Goal: Complete application form

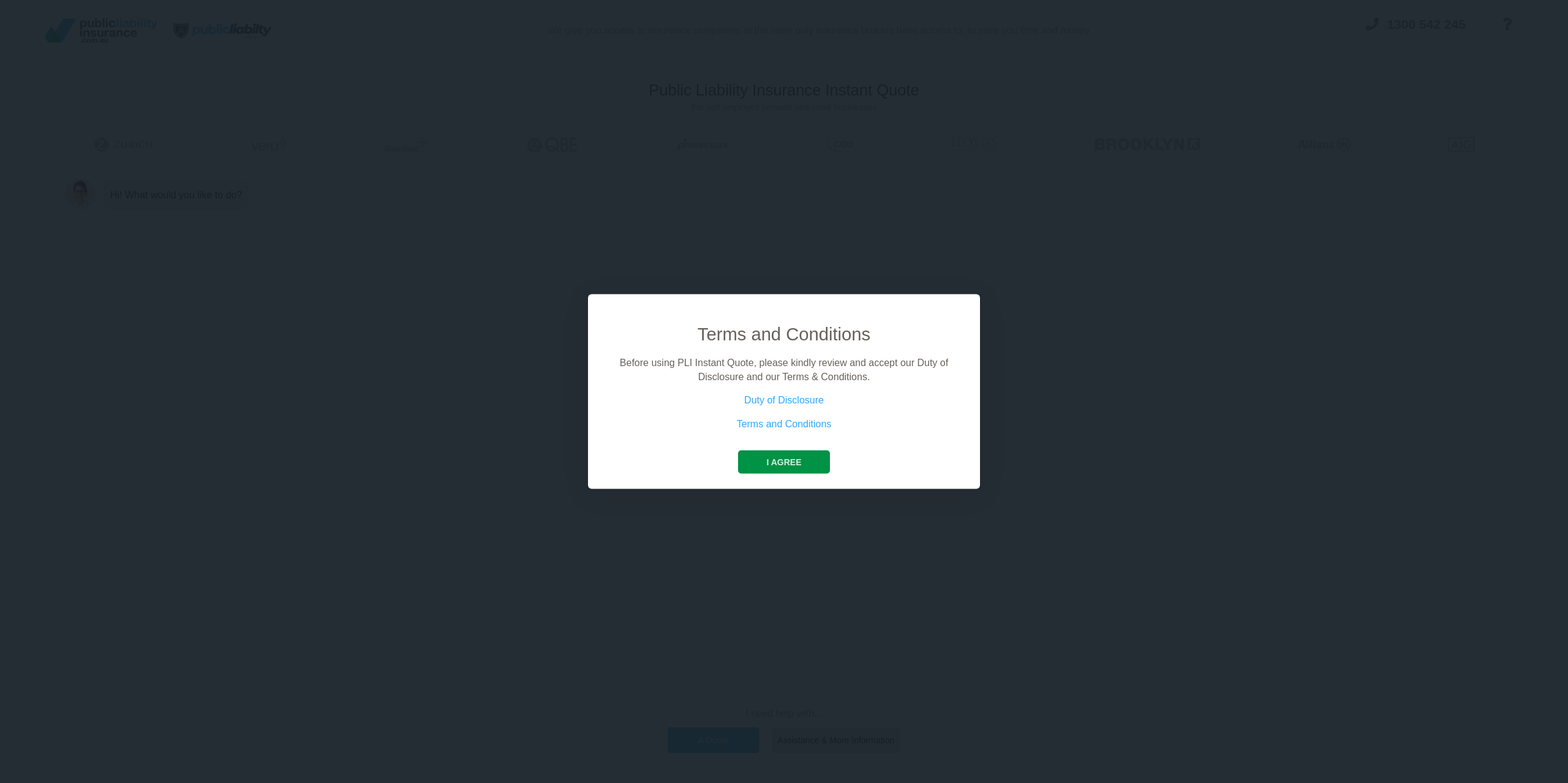
click at [782, 459] on button "I agree" at bounding box center [783, 463] width 92 height 23
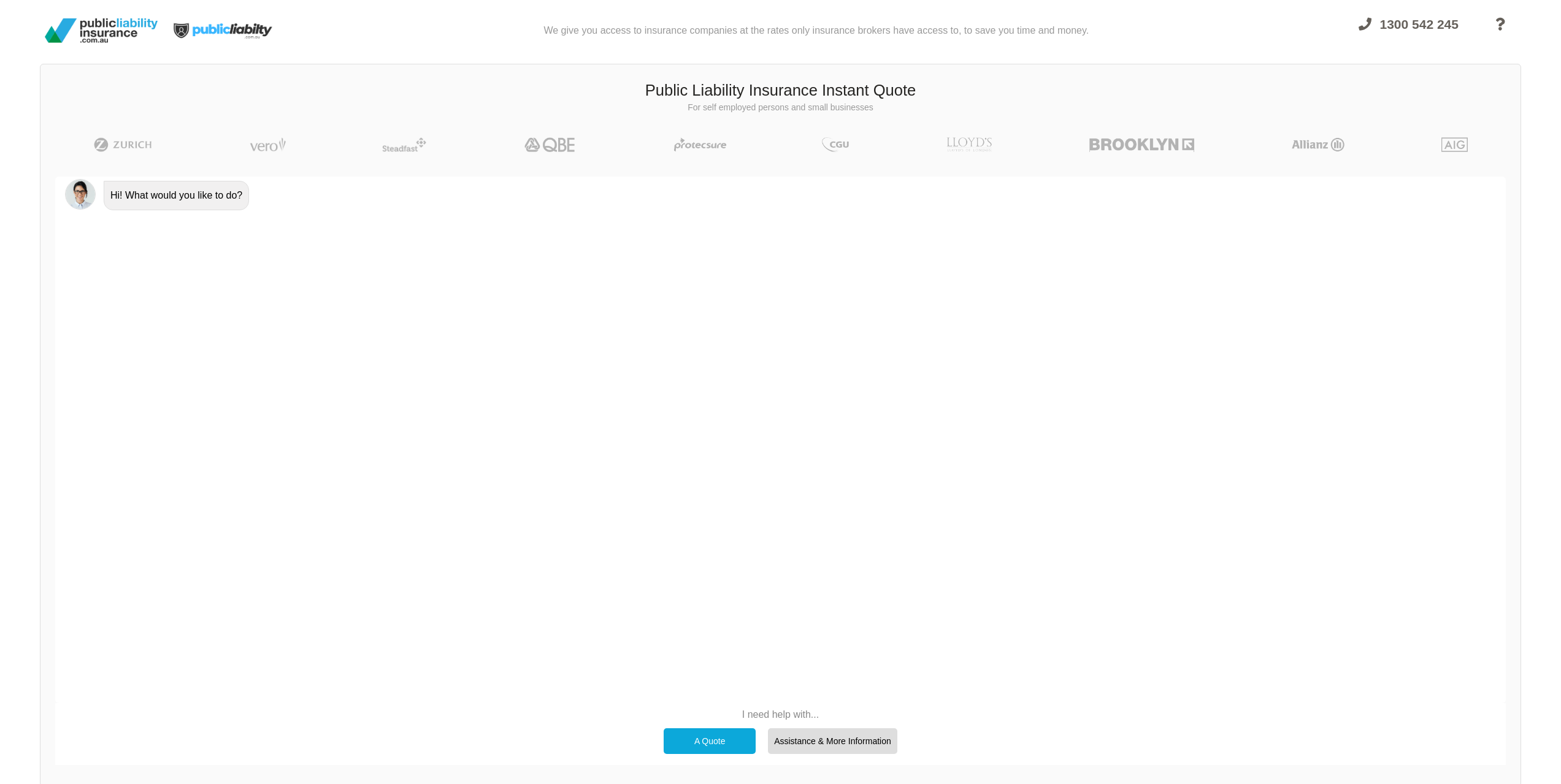
click at [712, 742] on div "A Quote" at bounding box center [710, 741] width 92 height 26
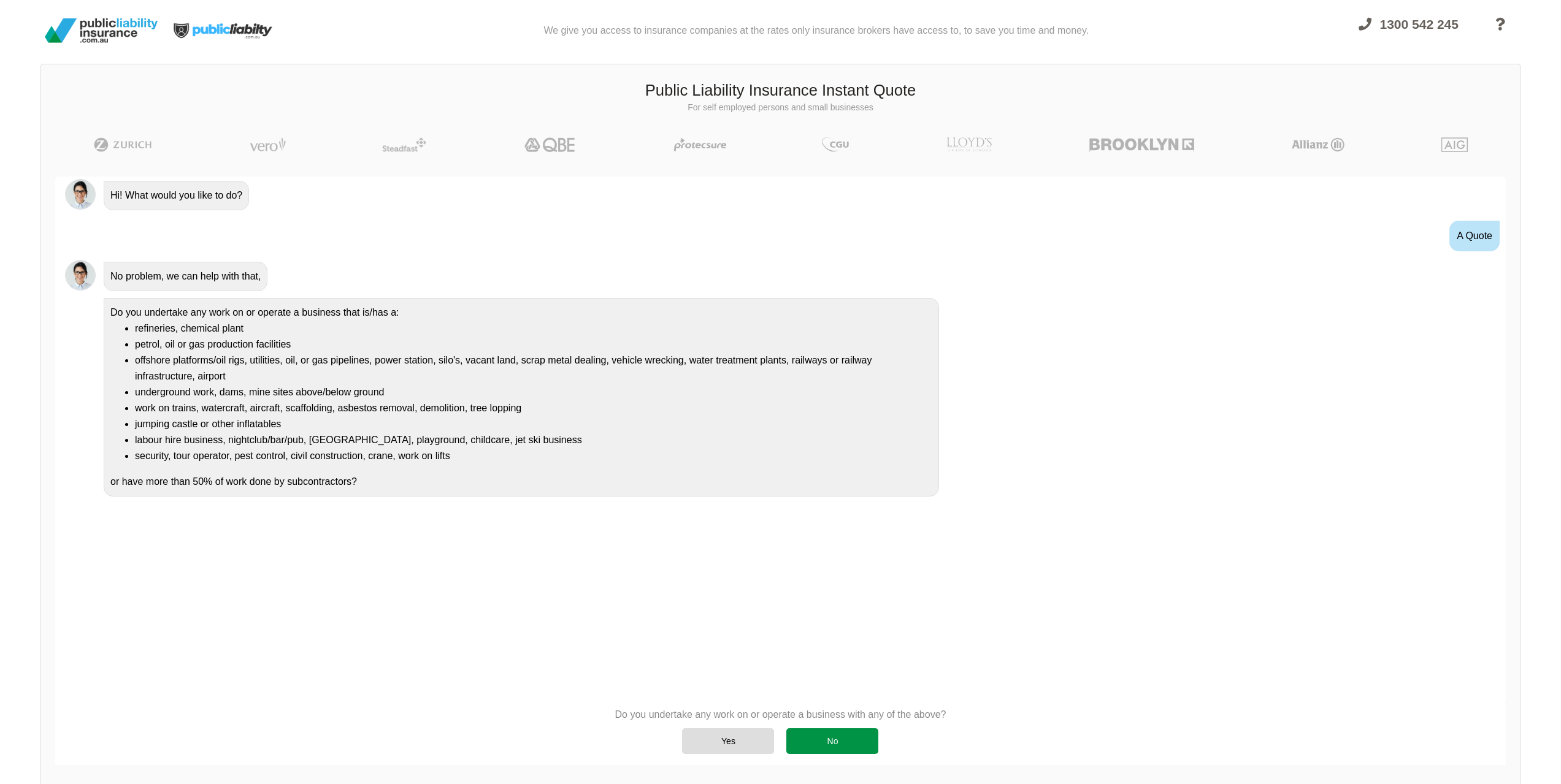
click at [842, 737] on div "No" at bounding box center [832, 741] width 92 height 26
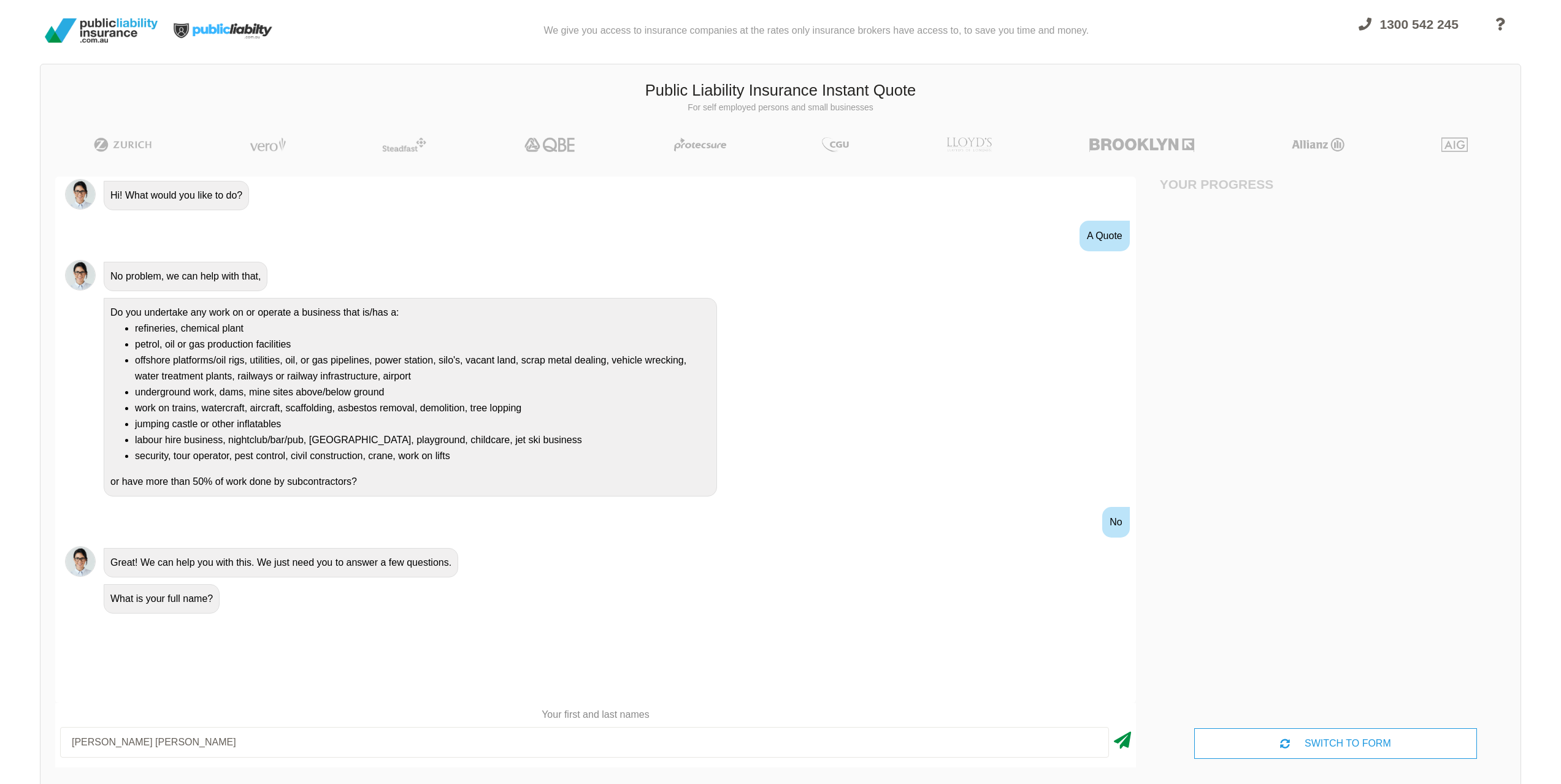
type input "[PERSON_NAME] [PERSON_NAME]"
click at [1126, 737] on icon at bounding box center [1122, 738] width 17 height 22
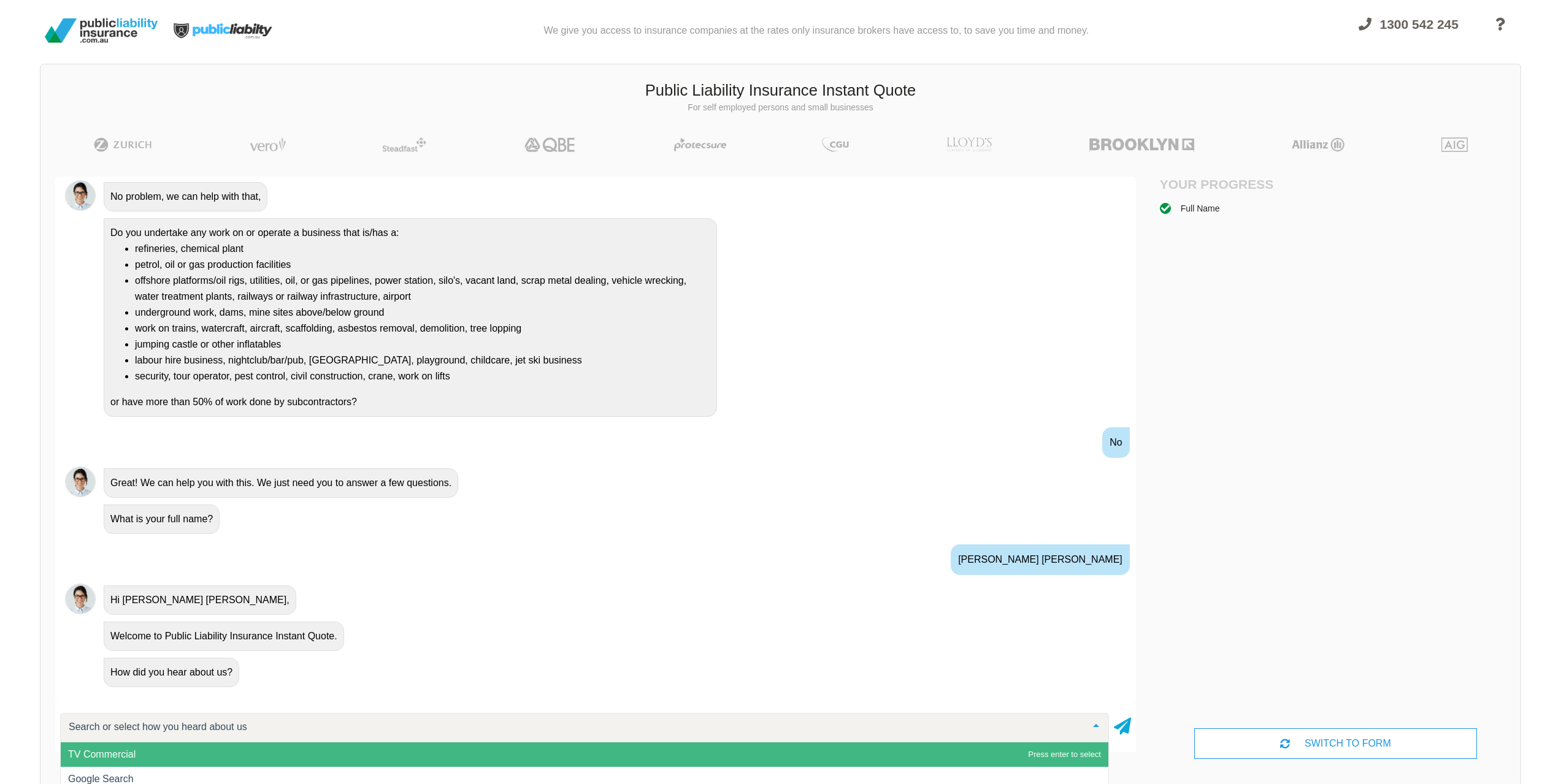
scroll to position [1, 0]
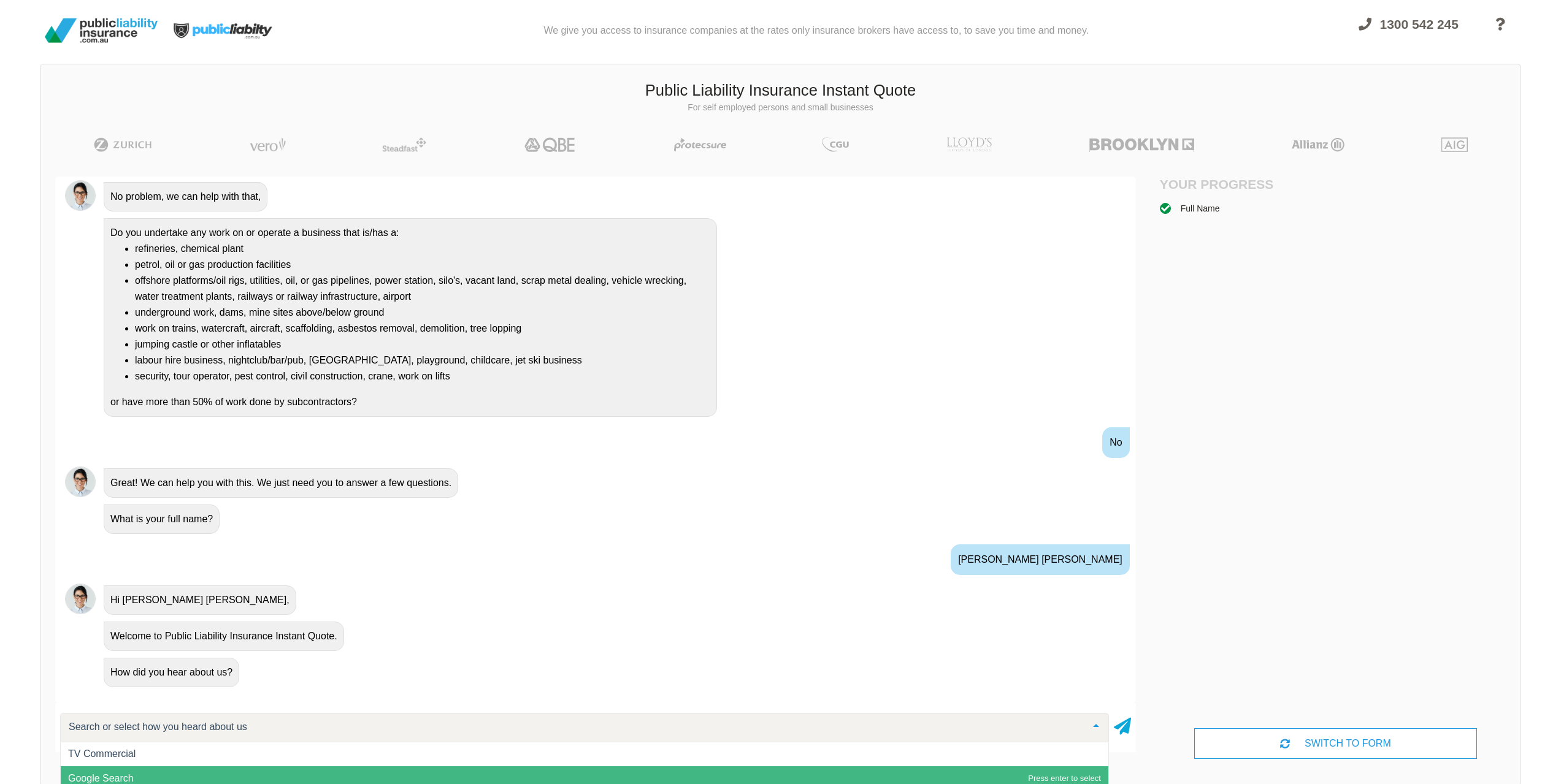
click at [105, 776] on span "Google Search" at bounding box center [101, 778] width 66 height 10
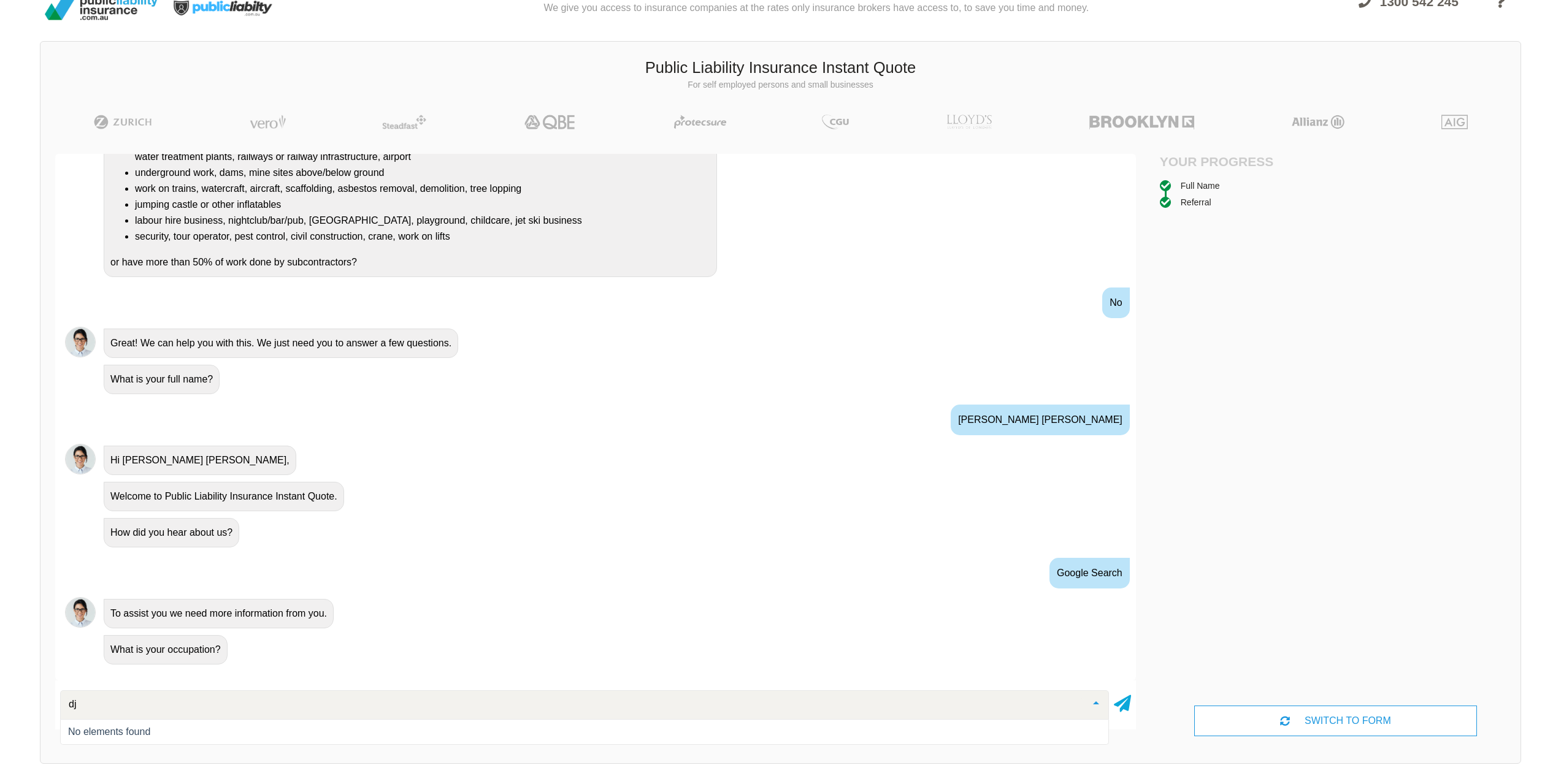
scroll to position [0, 0]
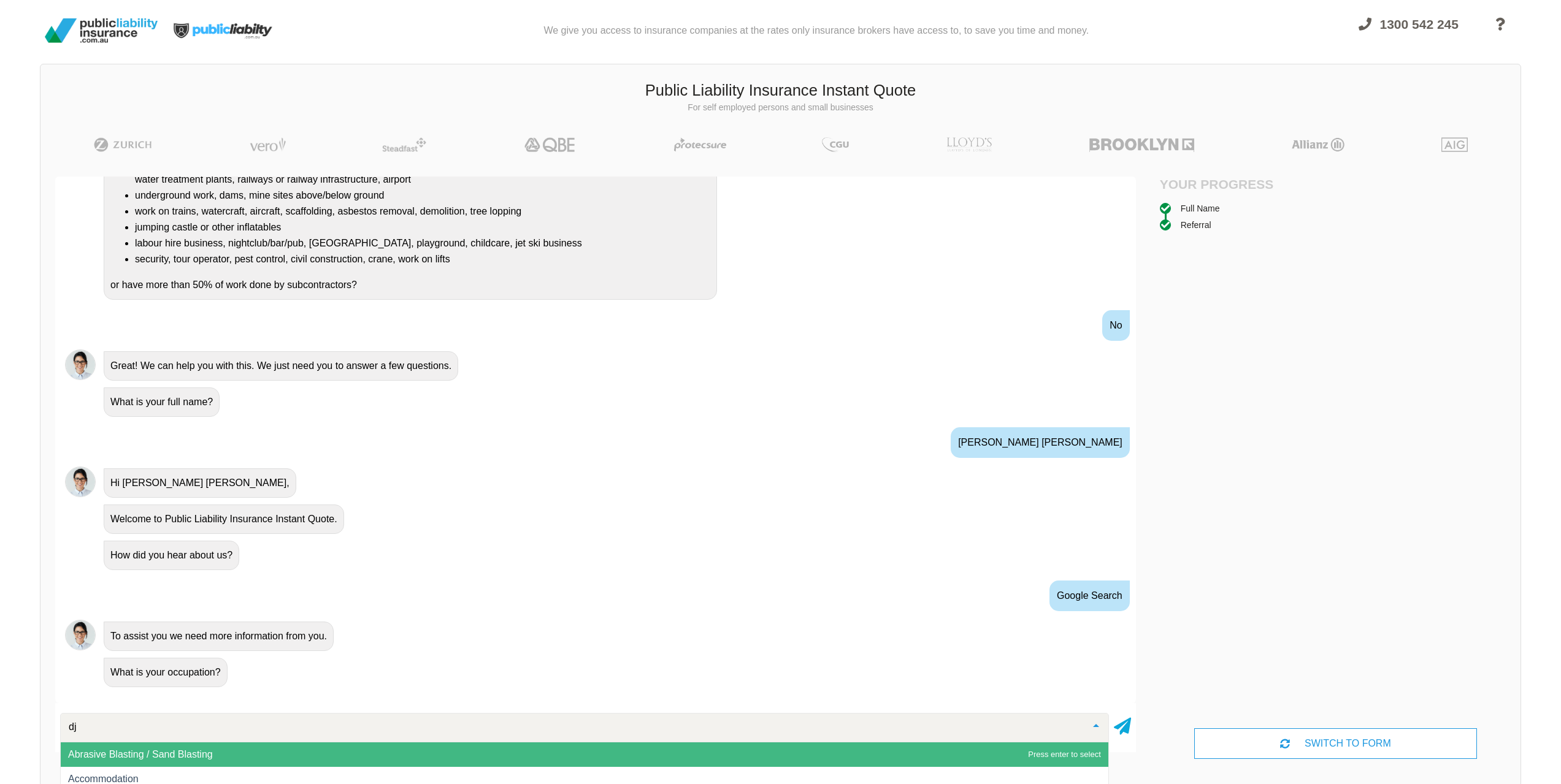
type input "d"
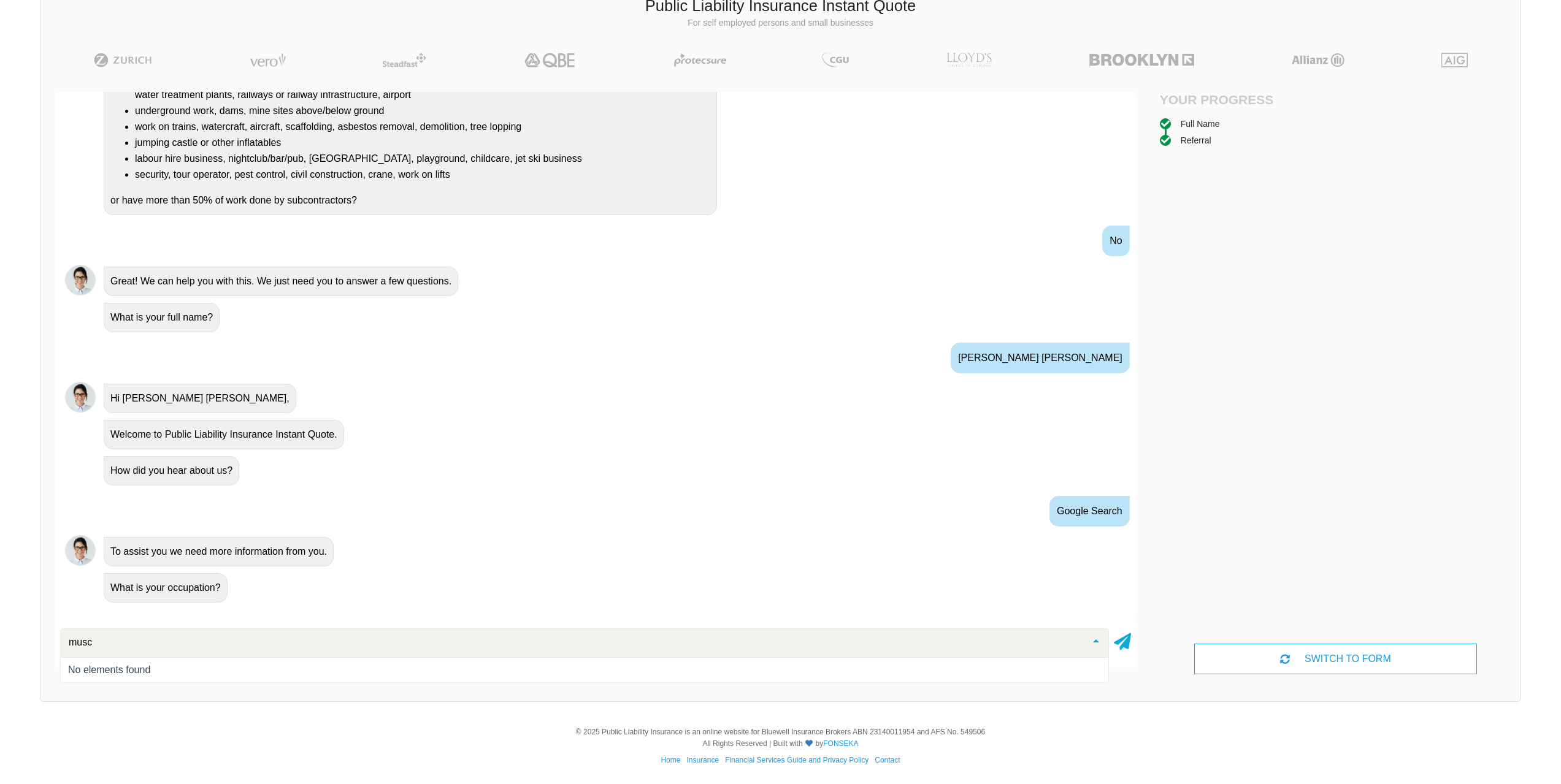
type input "mus"
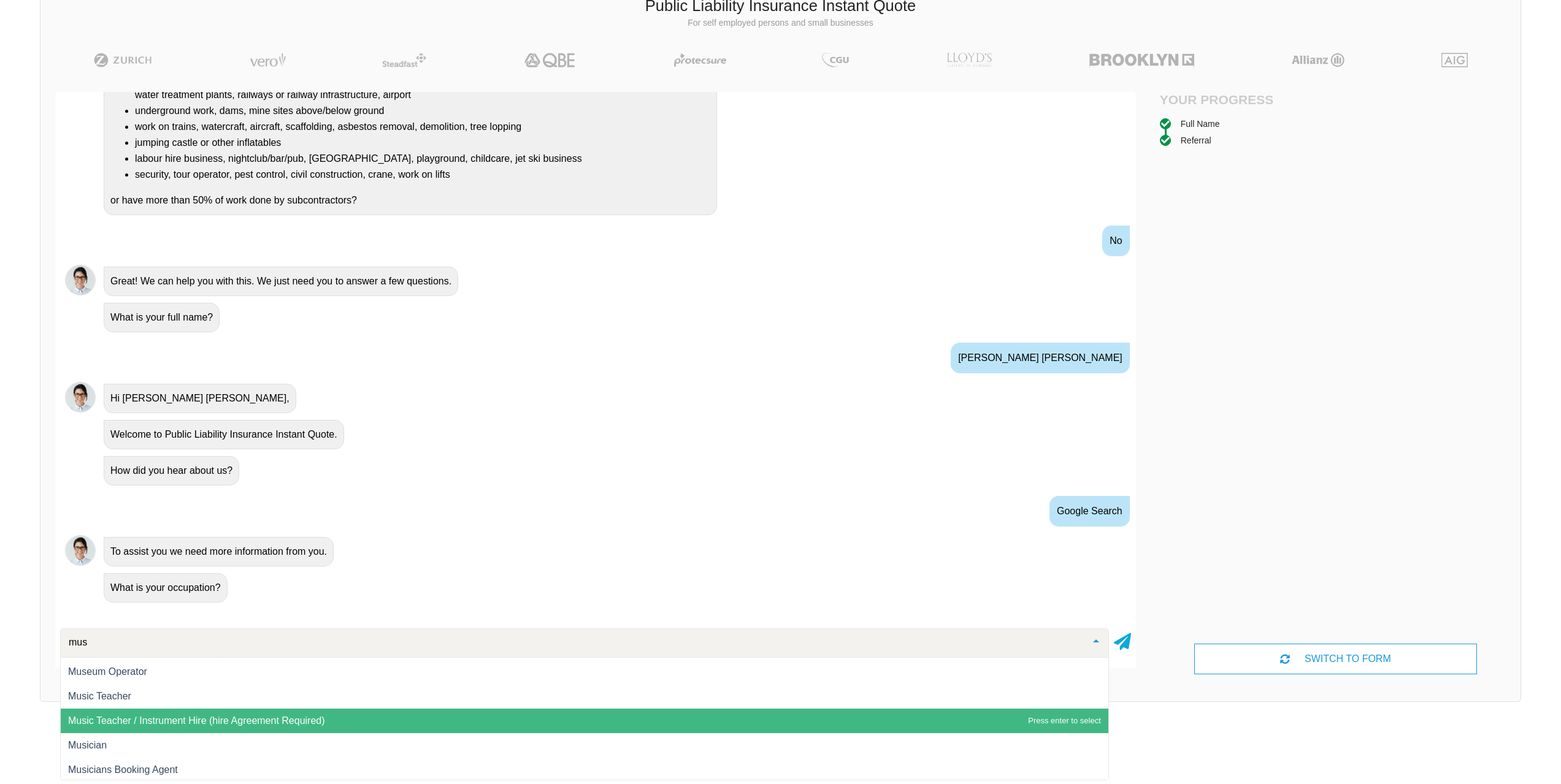
scroll to position [25, 0]
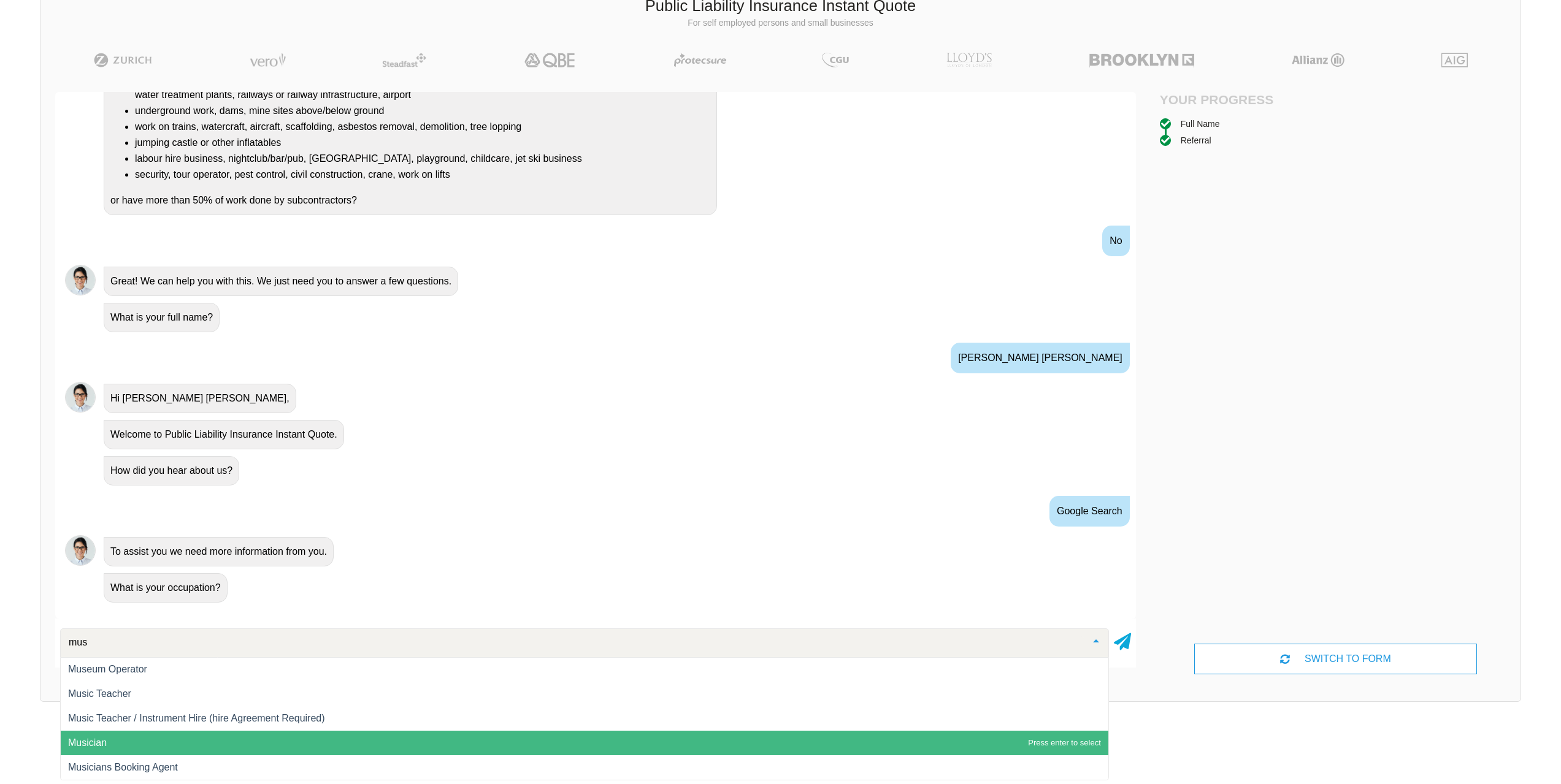
click at [150, 744] on span "Musician" at bounding box center [584, 743] width 1048 height 25
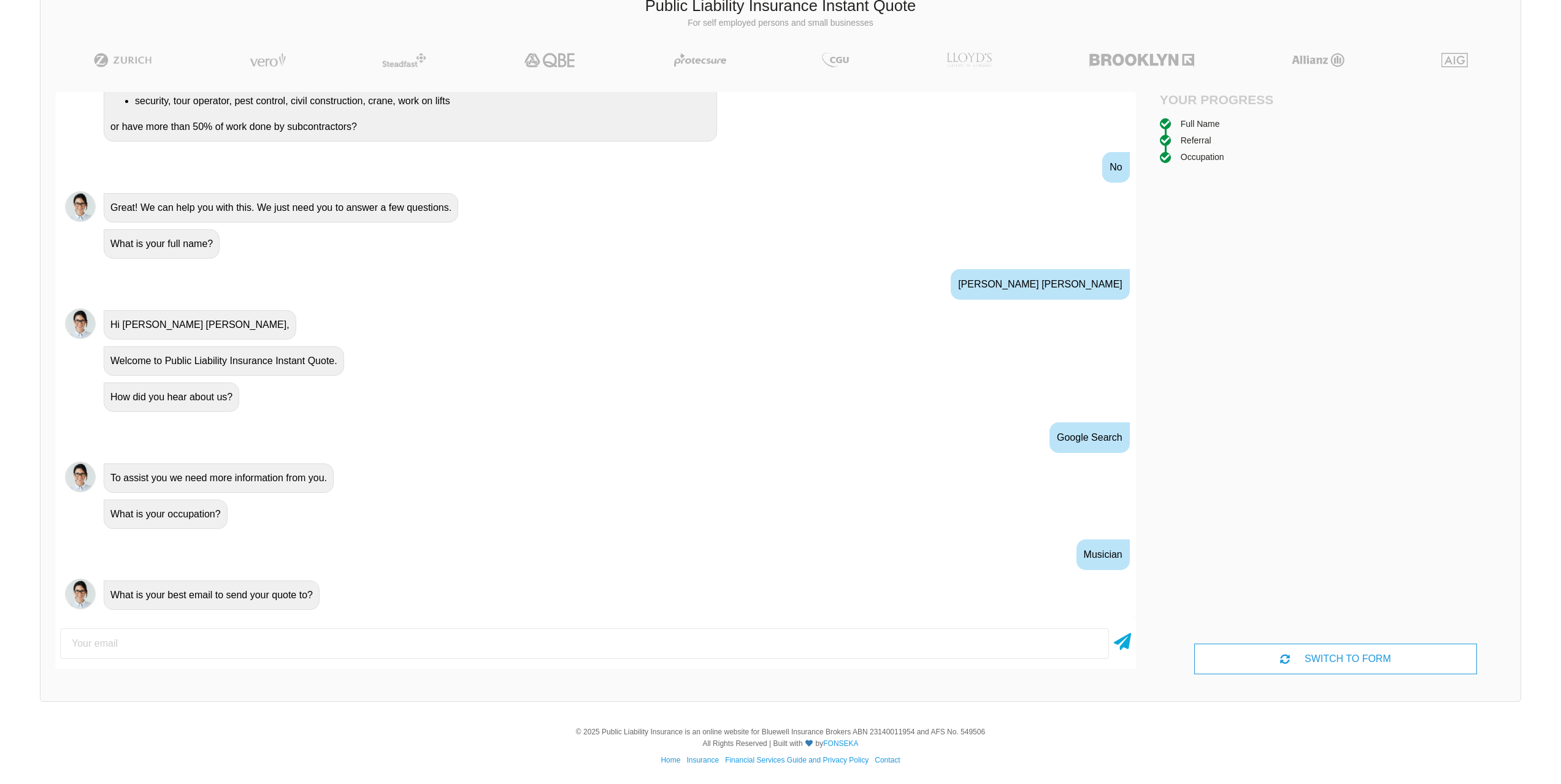
scroll to position [277, 0]
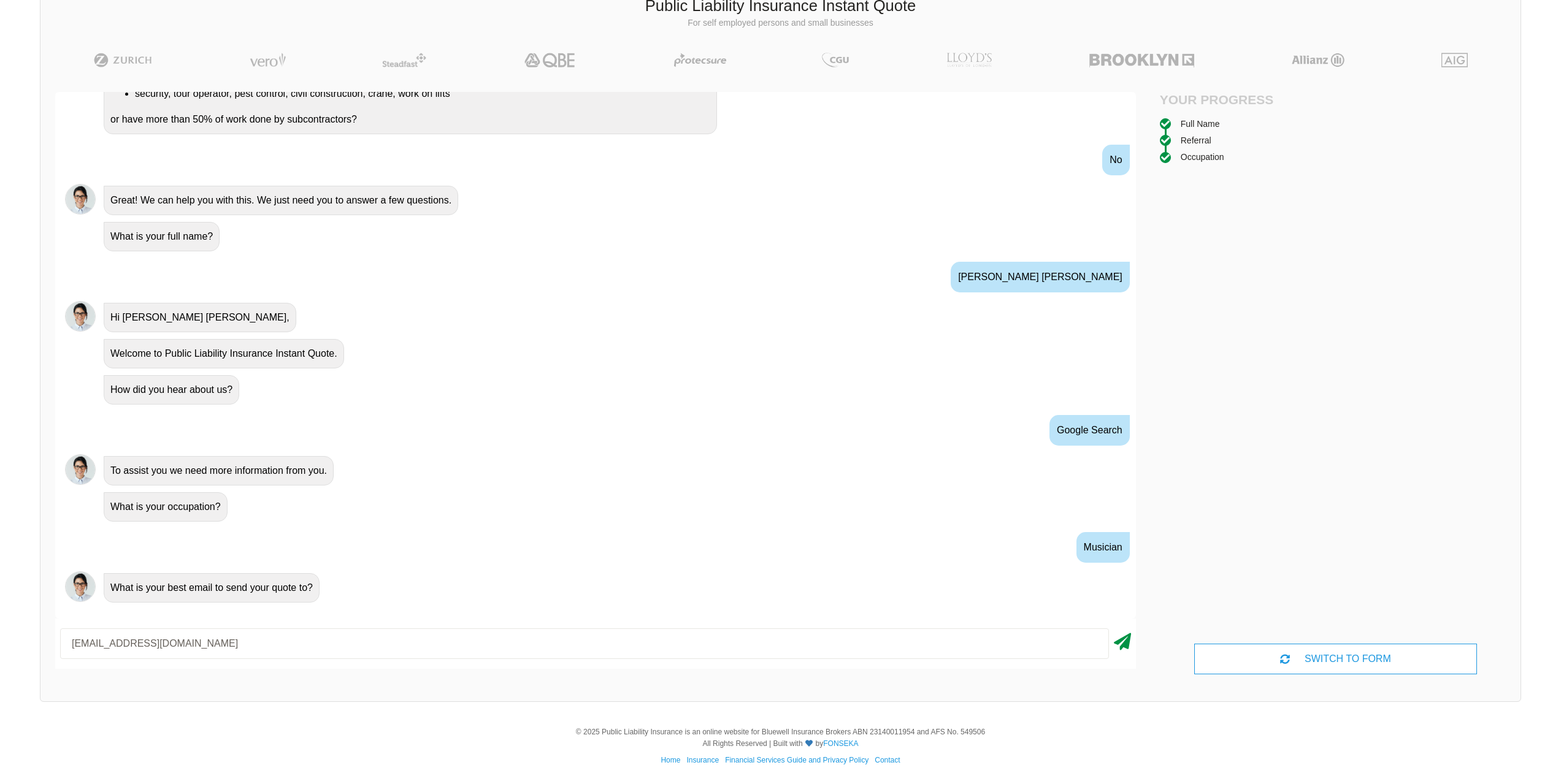
type input "[EMAIL_ADDRESS][DOMAIN_NAME]"
click at [1128, 644] on icon at bounding box center [1122, 639] width 17 height 22
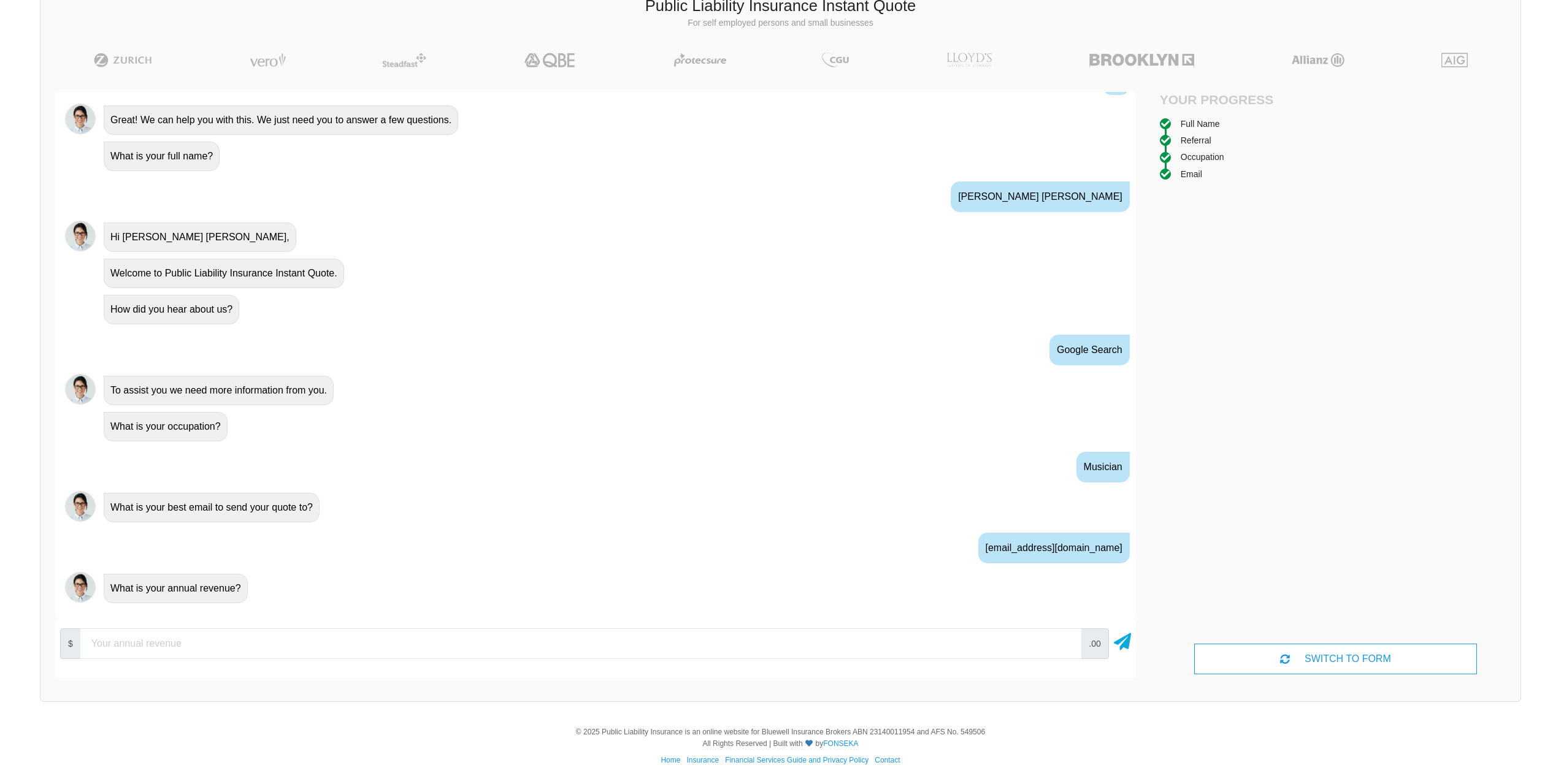
scroll to position [359, 0]
type input "10000"
click at [1130, 642] on icon at bounding box center [1122, 639] width 17 height 22
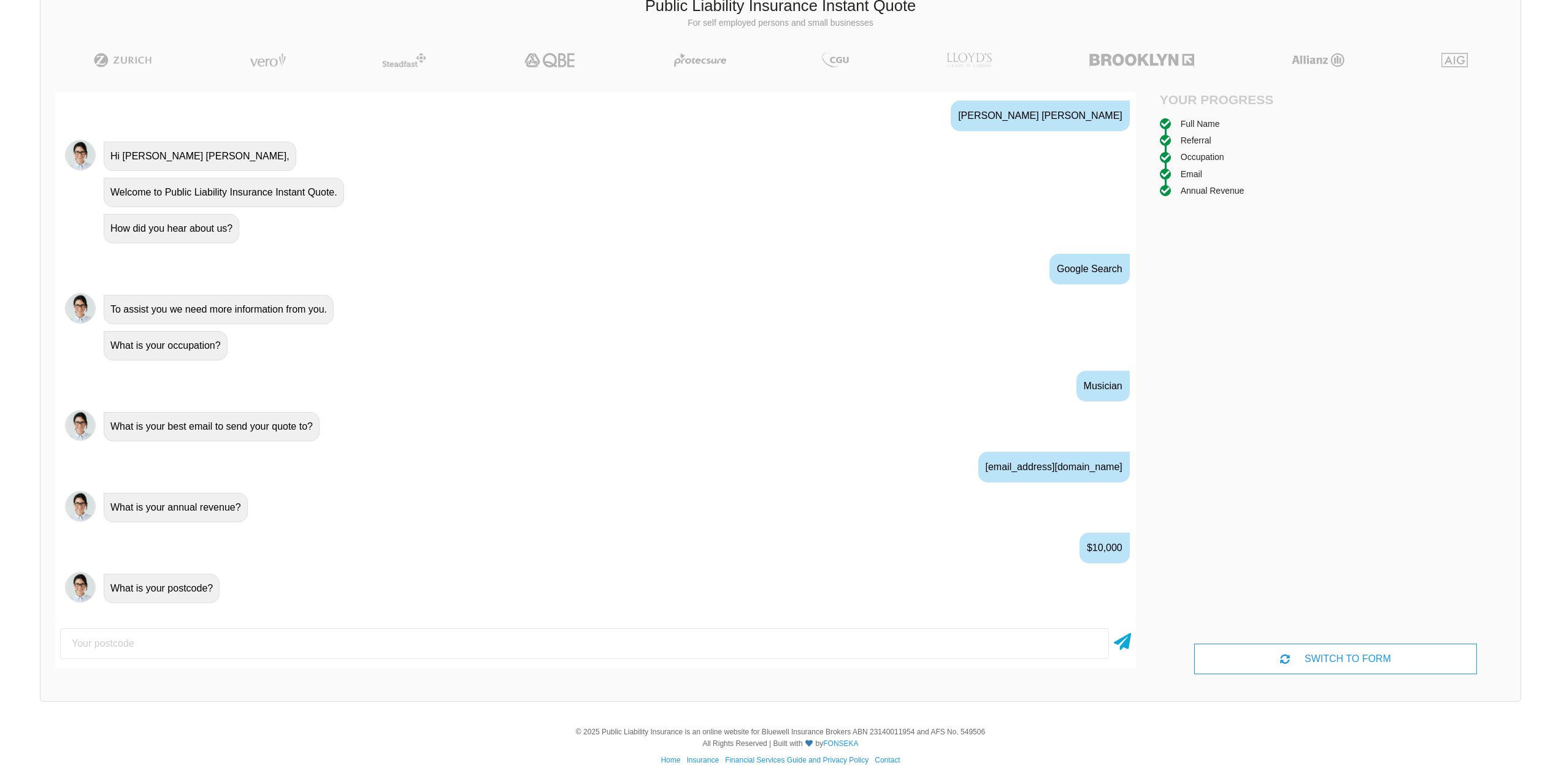
scroll to position [440, 0]
type input "2500"
click at [1129, 642] on icon at bounding box center [1122, 639] width 17 height 22
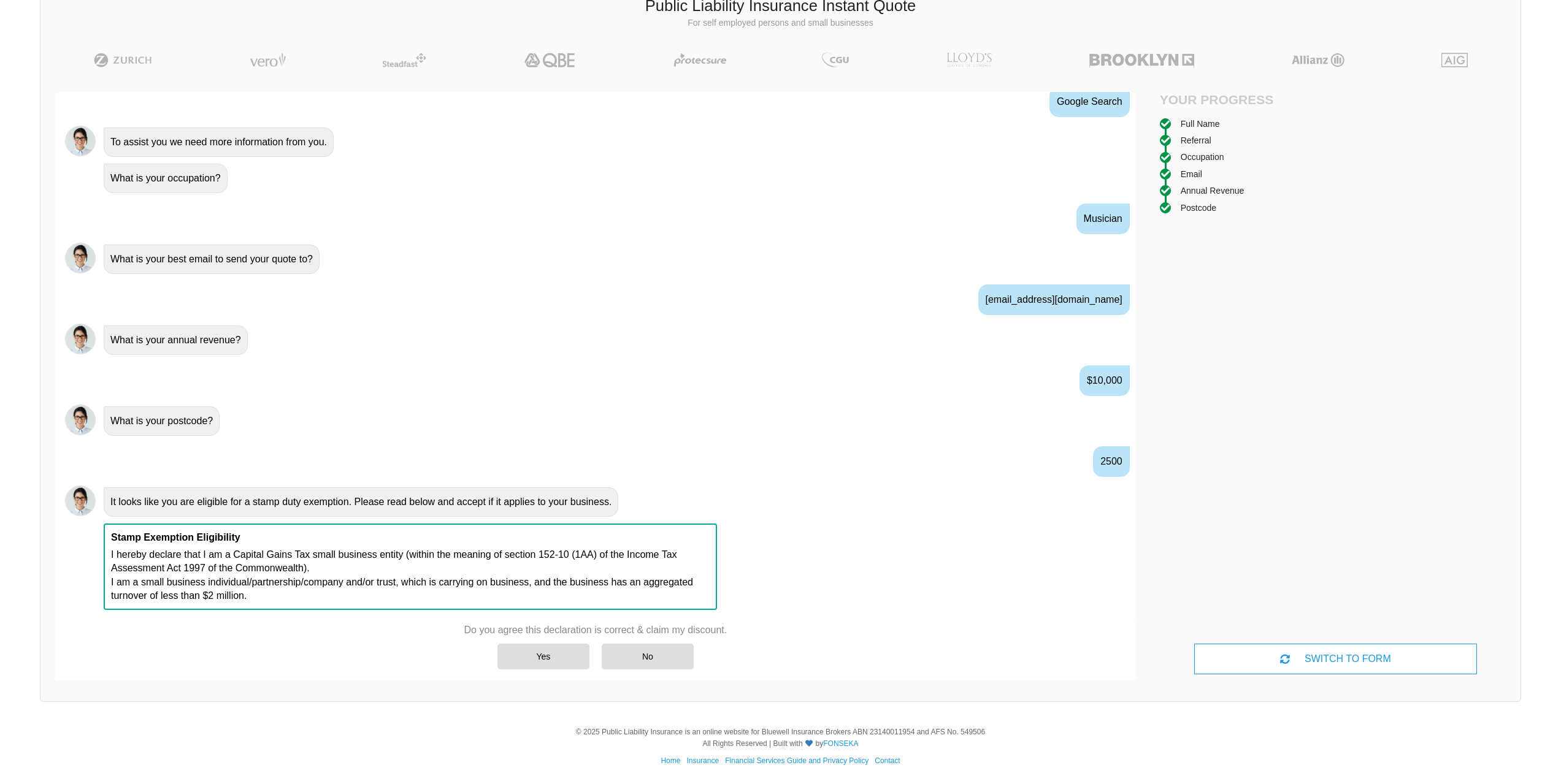
scroll to position [614, 0]
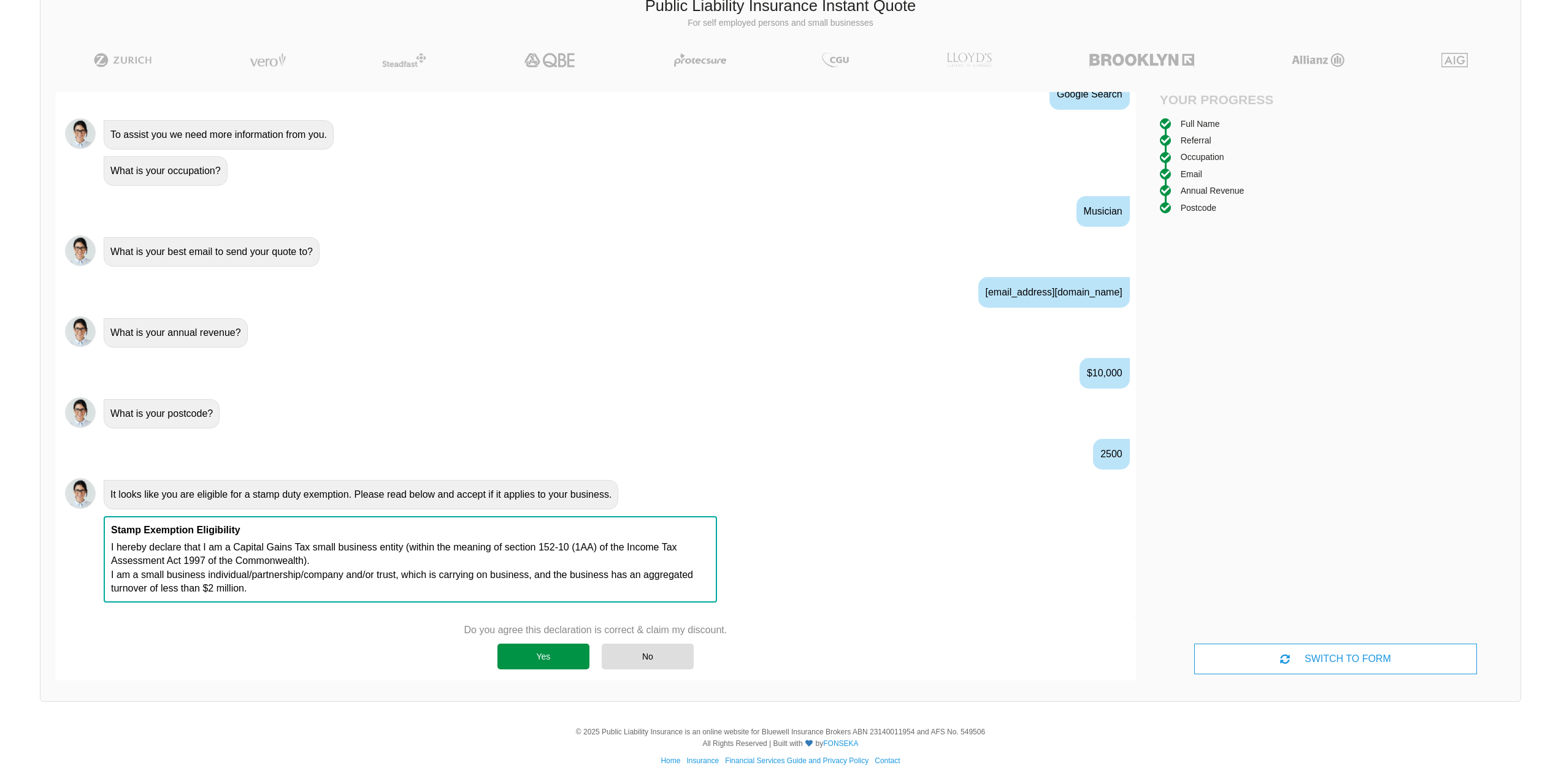
click at [524, 661] on div "Yes" at bounding box center [543, 657] width 92 height 26
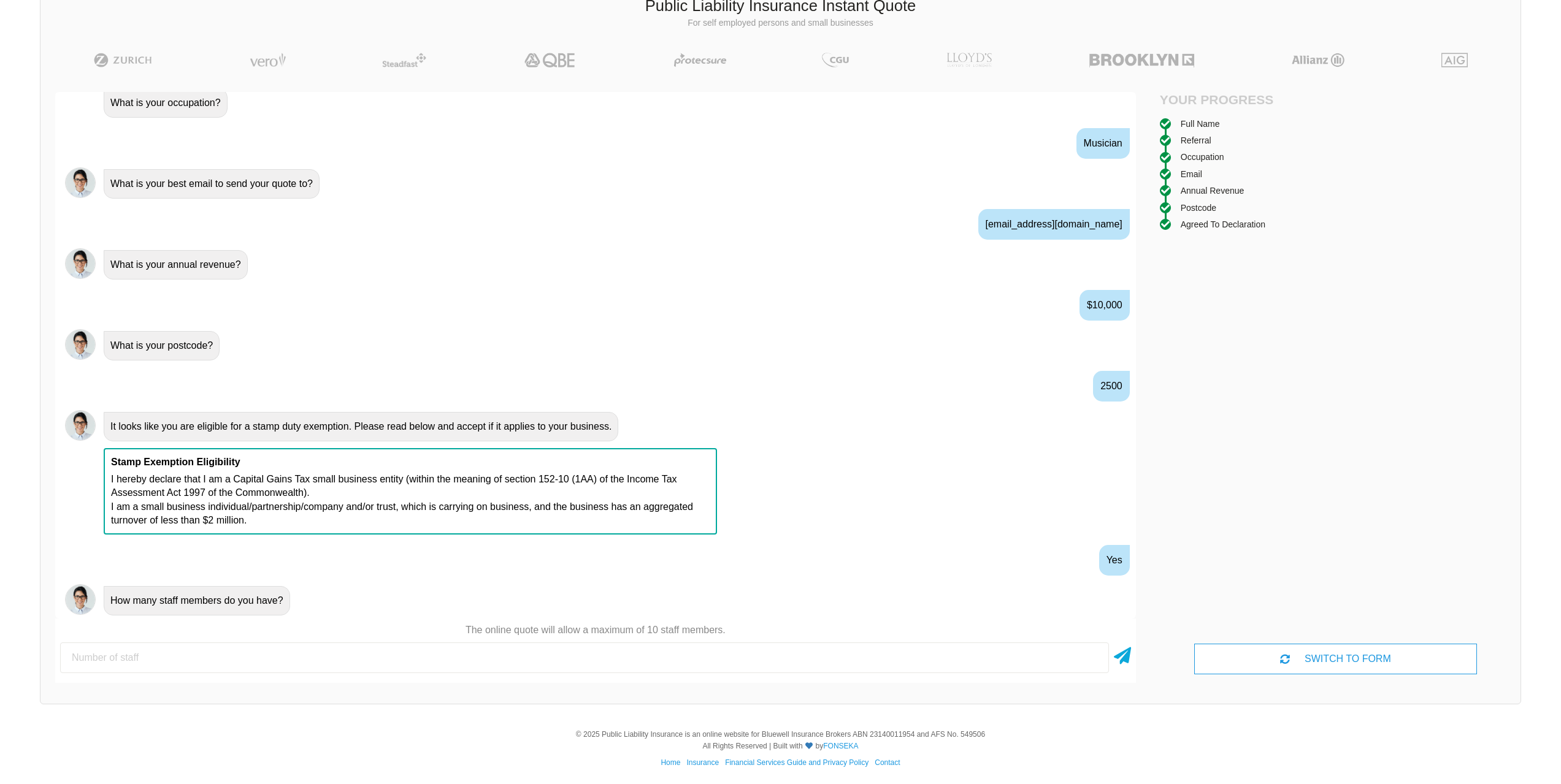
scroll to position [694, 0]
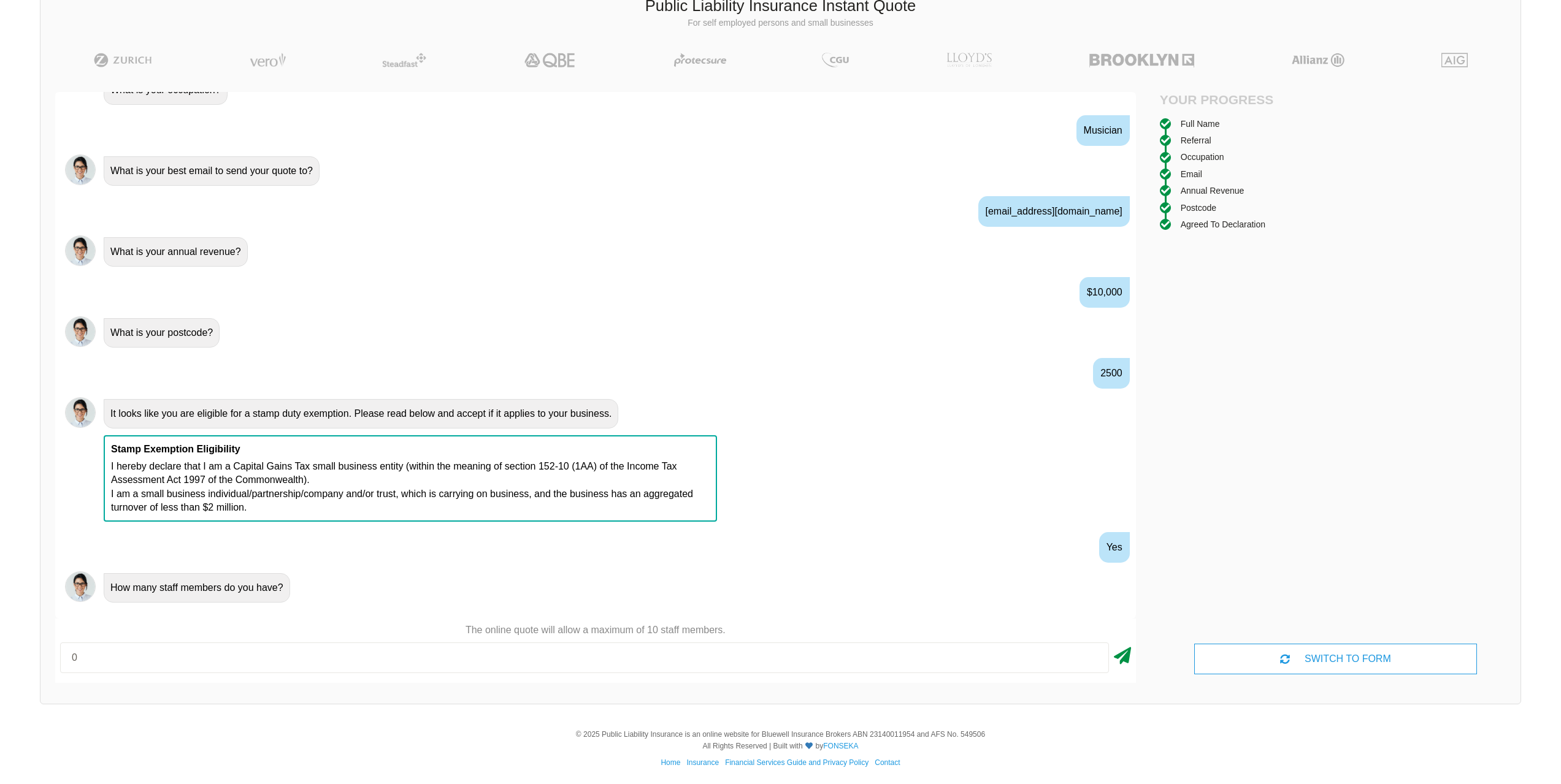
type input "0"
click at [1124, 659] on icon at bounding box center [1122, 653] width 17 height 22
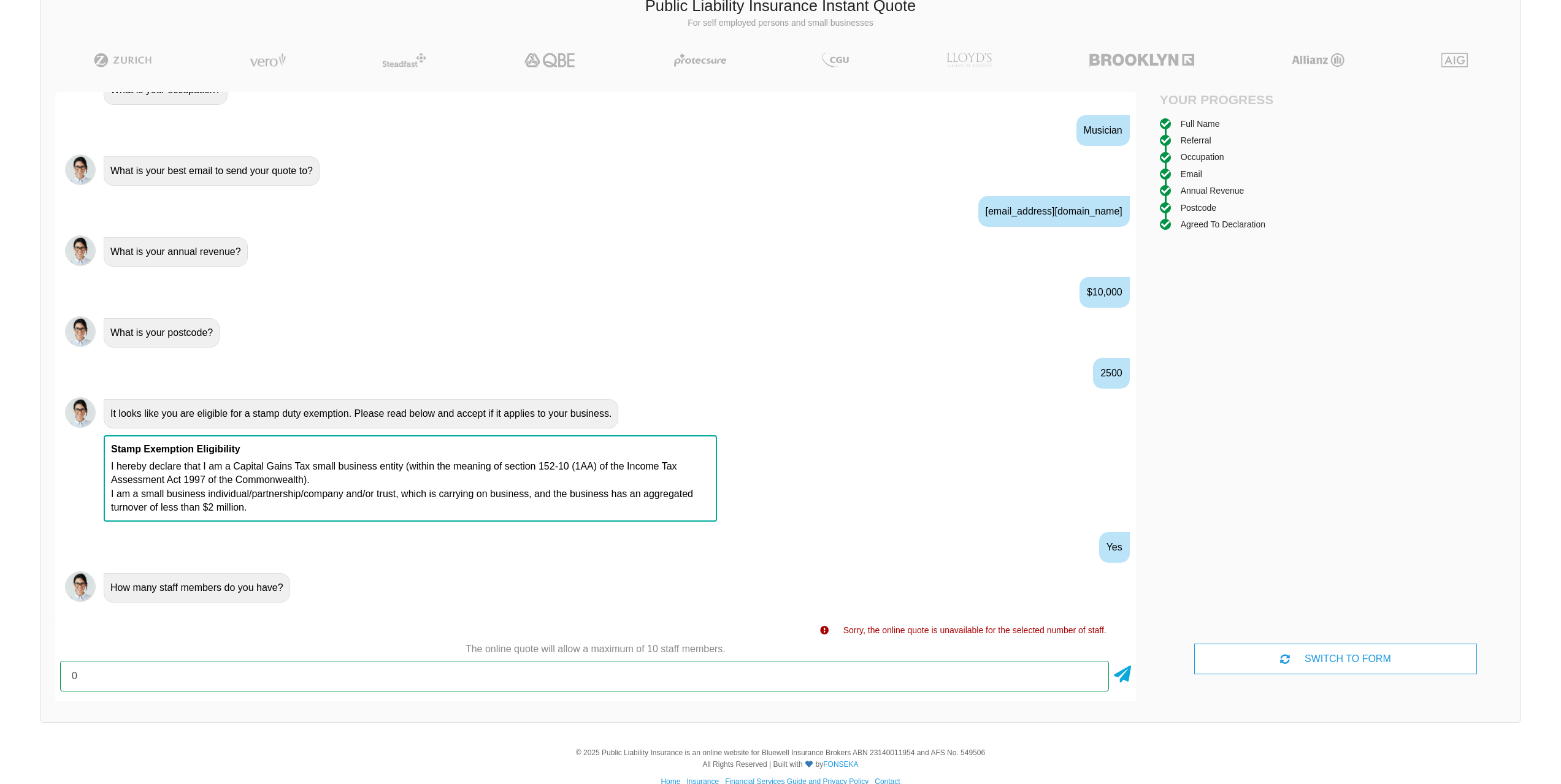
click at [118, 679] on input "0" at bounding box center [584, 676] width 1049 height 31
type input "1"
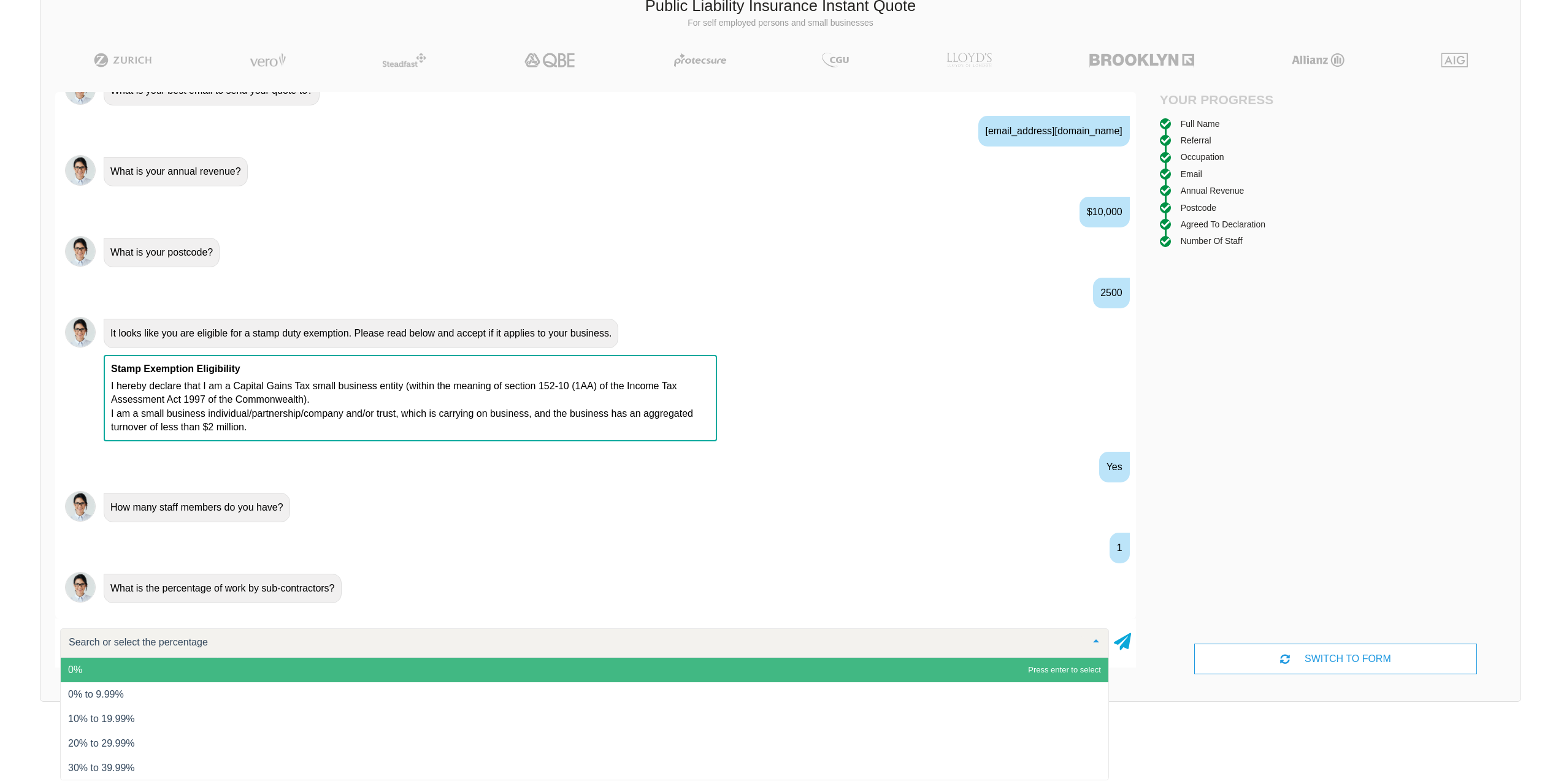
scroll to position [776, 0]
click at [68, 670] on span "0%" at bounding box center [584, 670] width 1048 height 25
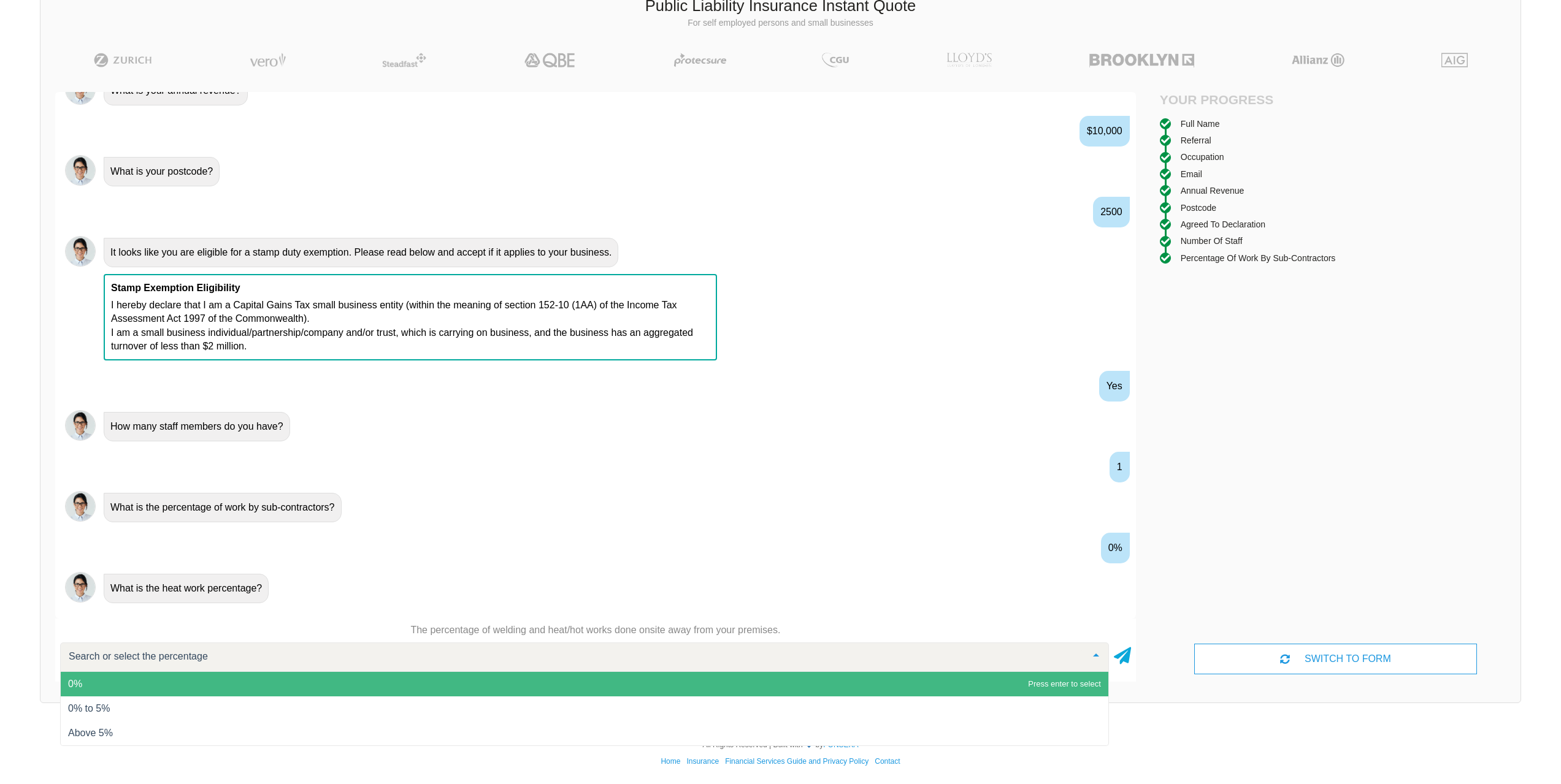
scroll to position [856, 0]
click at [79, 681] on span "0%" at bounding box center [75, 684] width 14 height 10
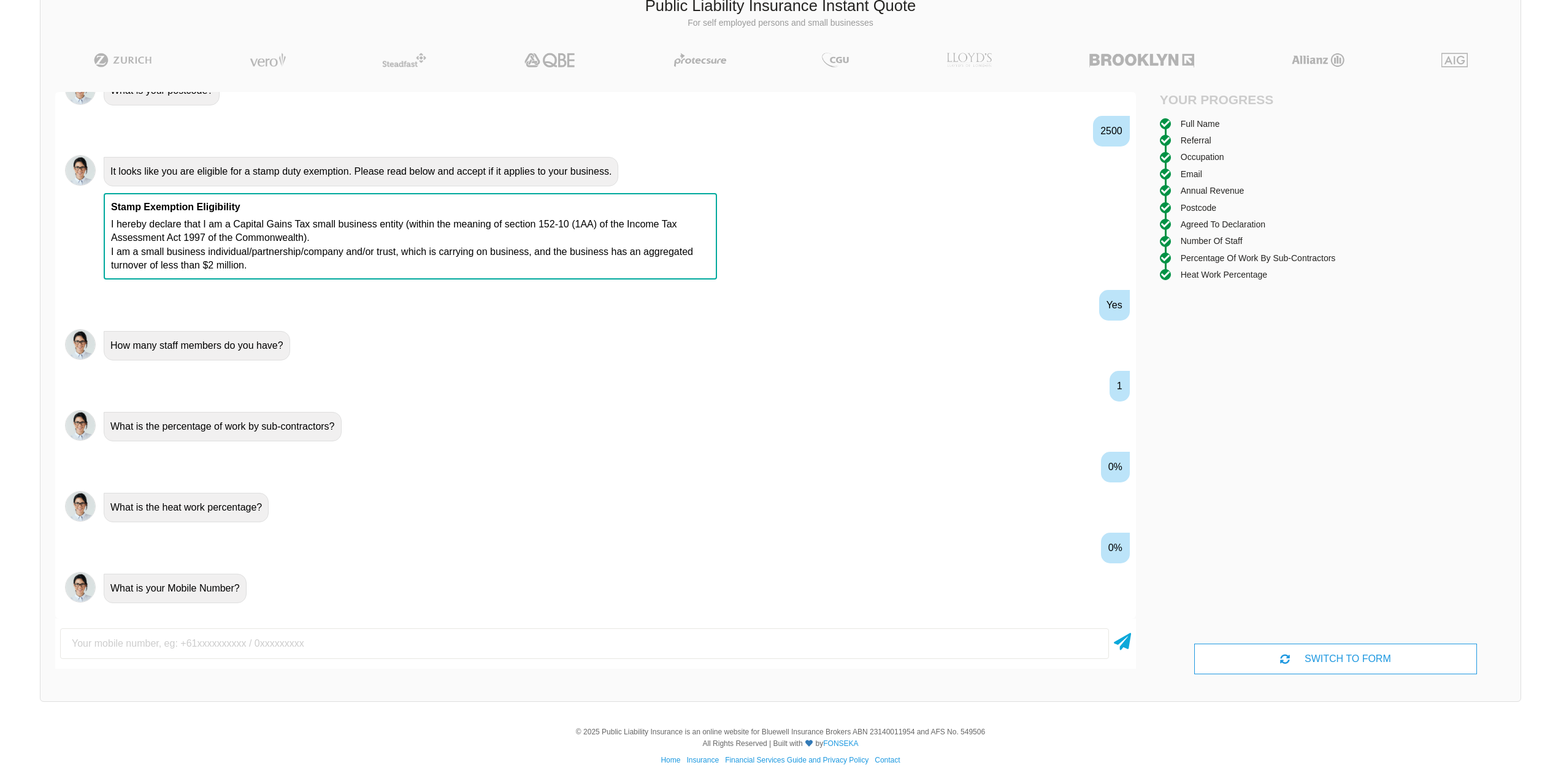
scroll to position [937, 0]
type input "0498120144"
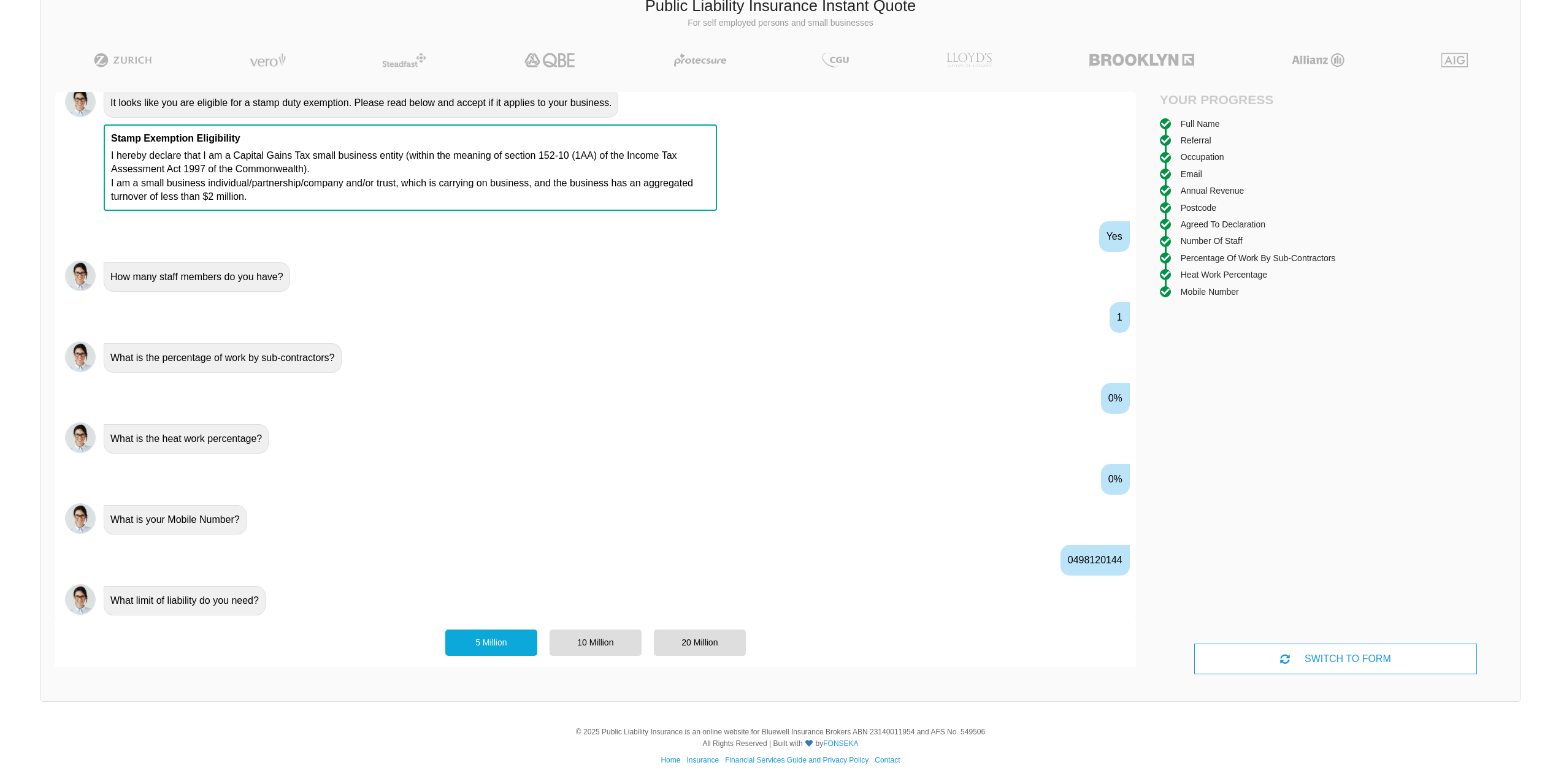
scroll to position [1018, 0]
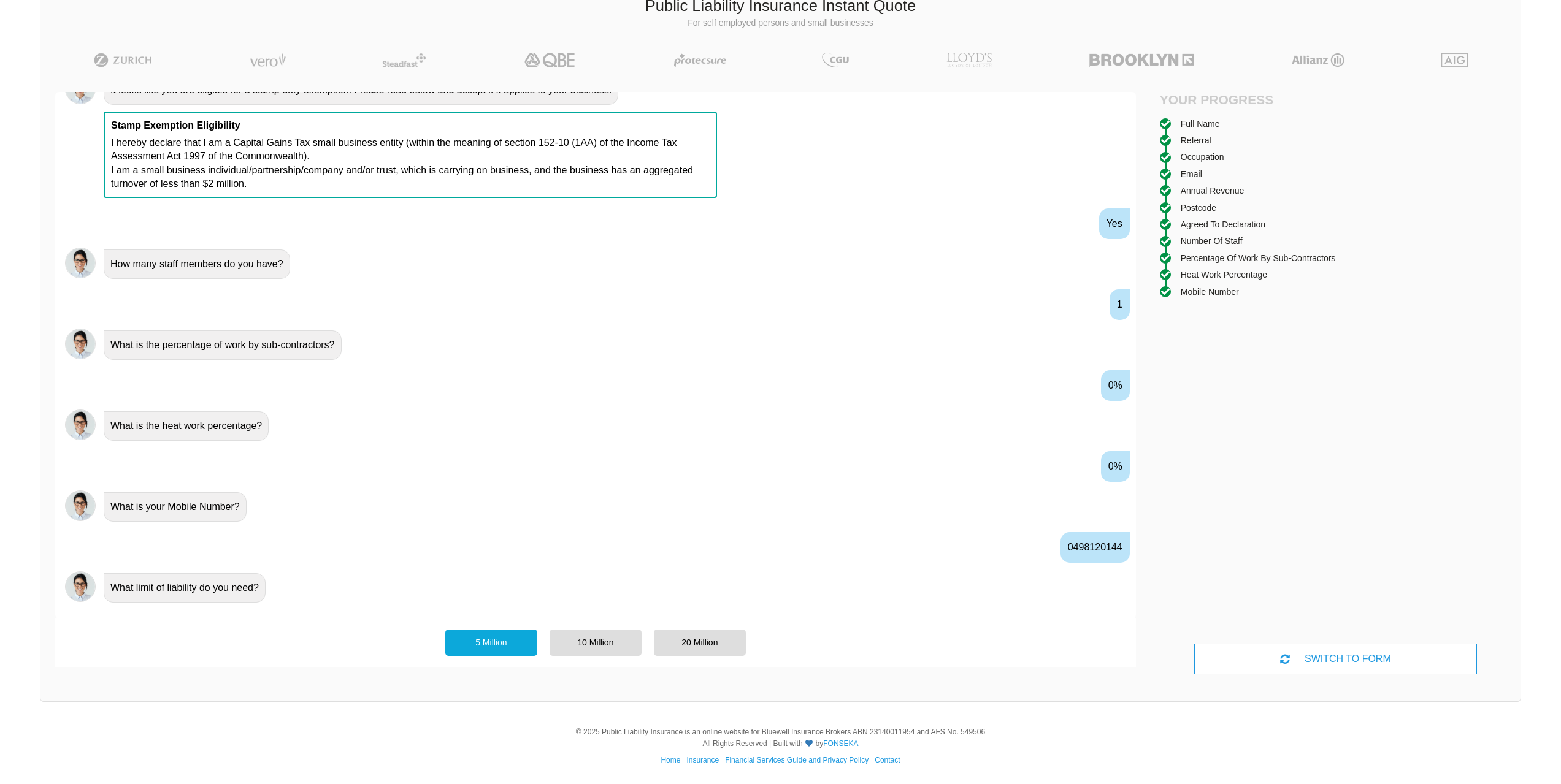
click at [485, 646] on div "5 Million" at bounding box center [491, 642] width 92 height 26
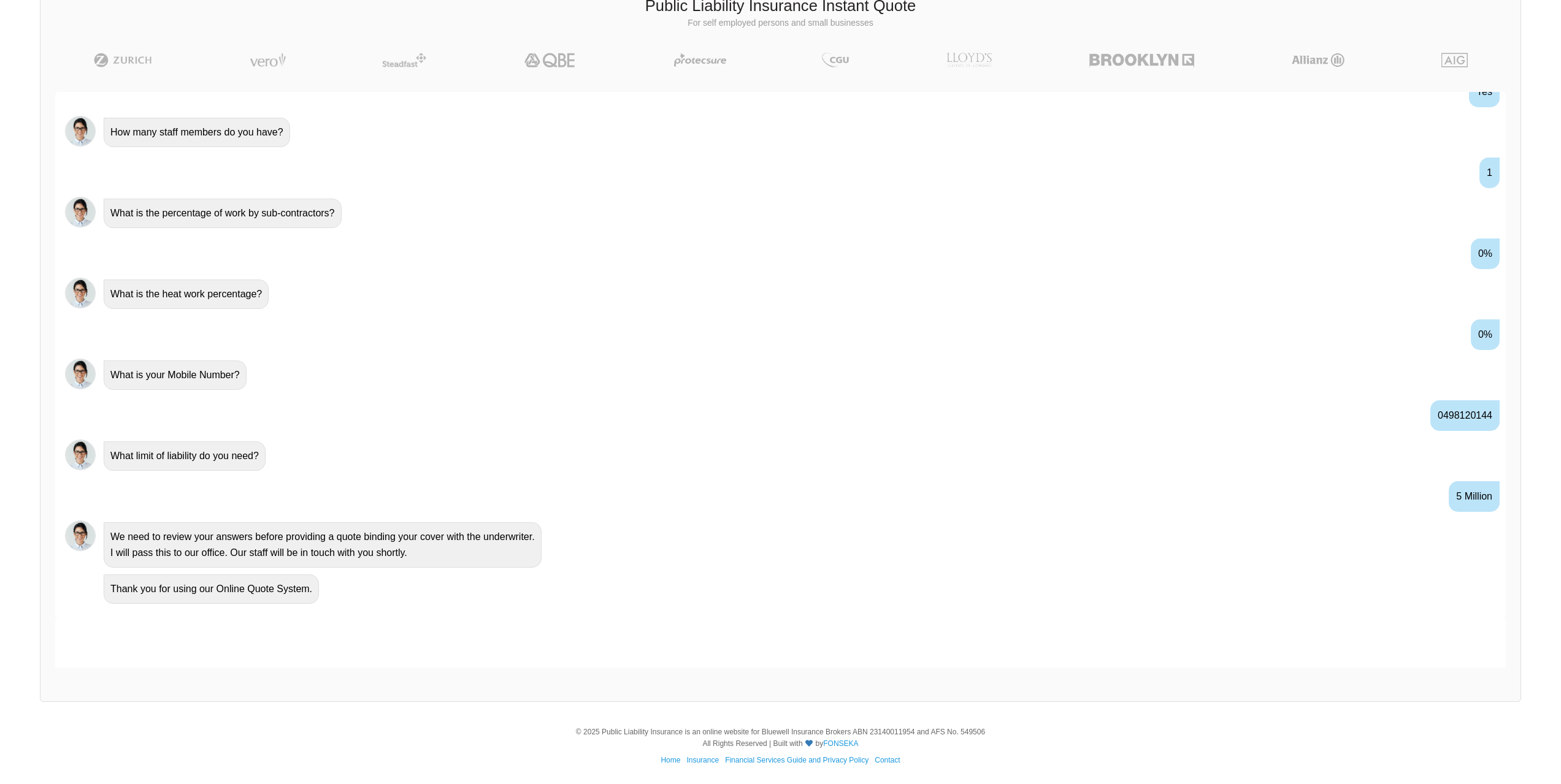
scroll to position [1124, 0]
